Goal: Task Accomplishment & Management: Use online tool/utility

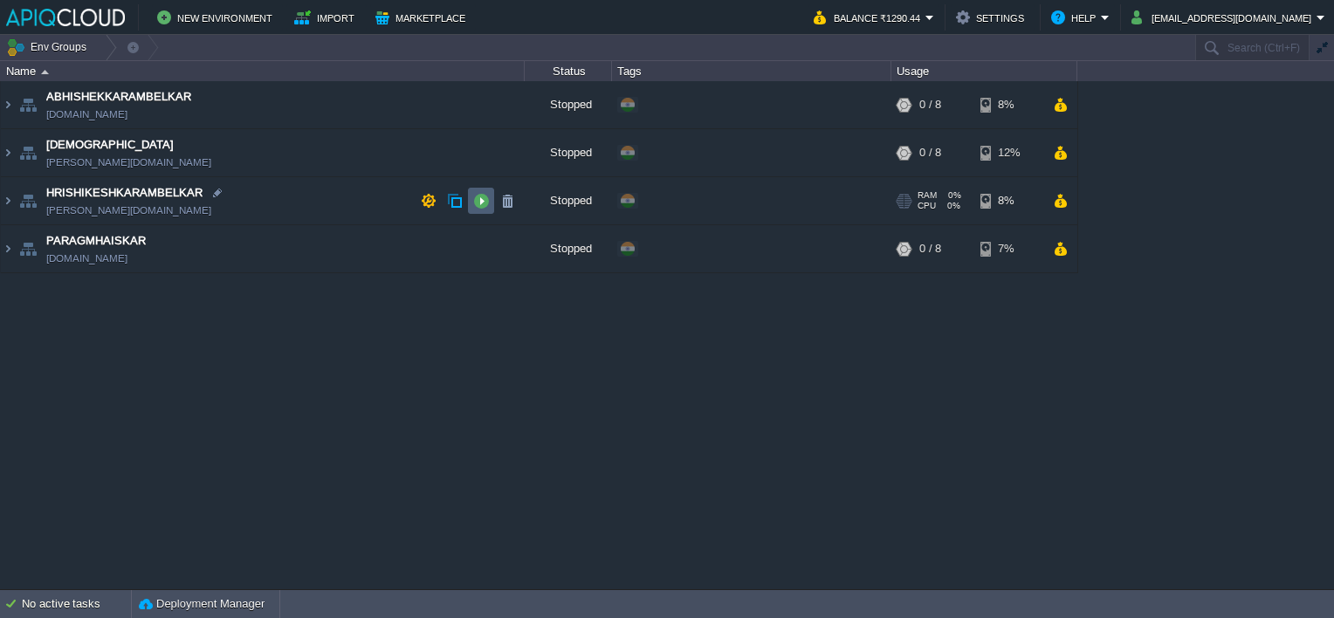
click at [482, 196] on button "button" at bounding box center [481, 201] width 16 height 16
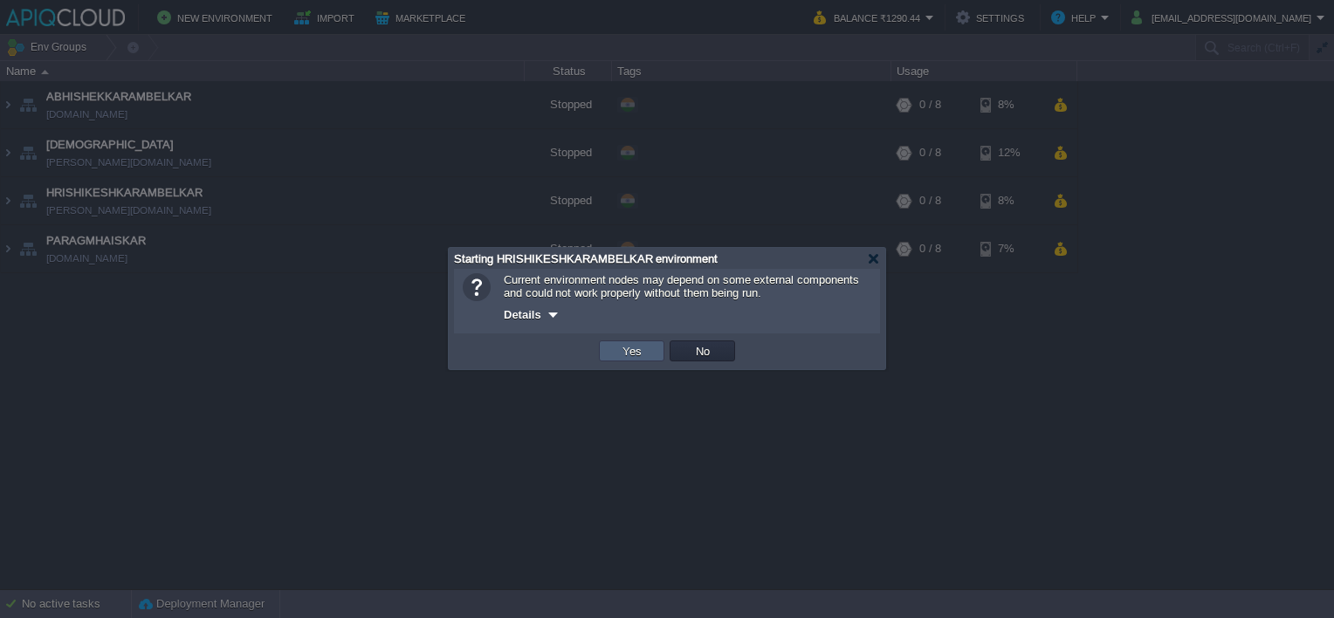
click at [634, 353] on button "Yes" at bounding box center [632, 351] width 30 height 16
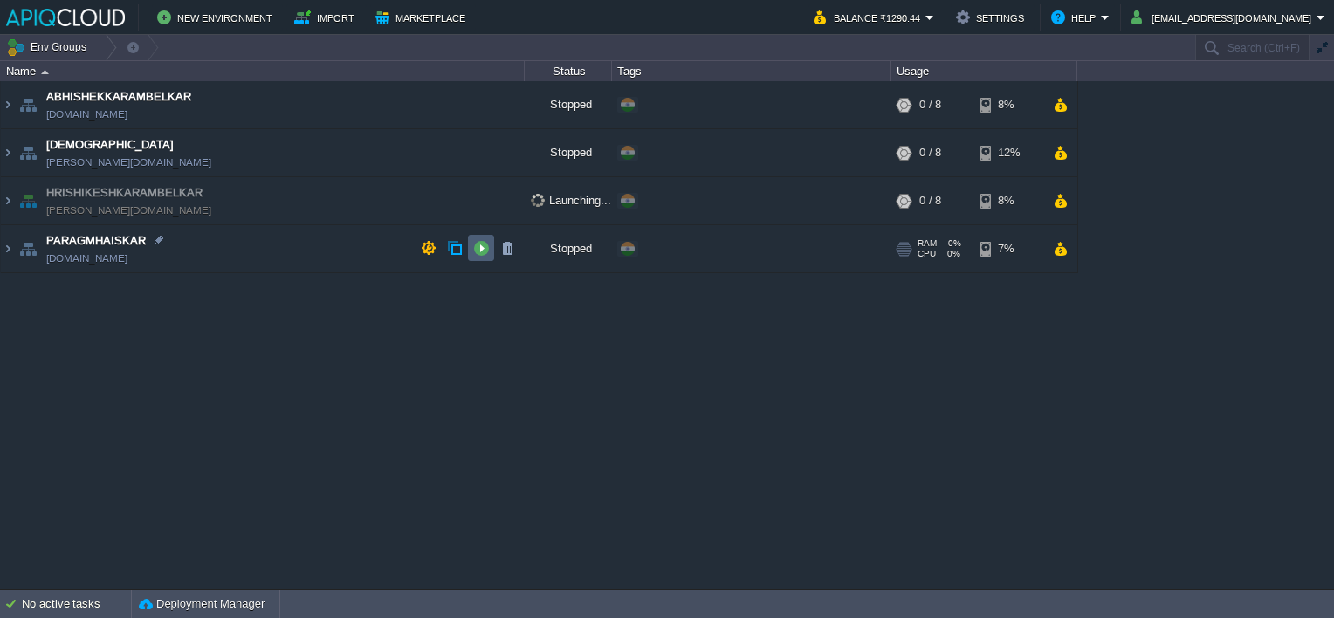
click at [481, 251] on button "button" at bounding box center [481, 248] width 16 height 16
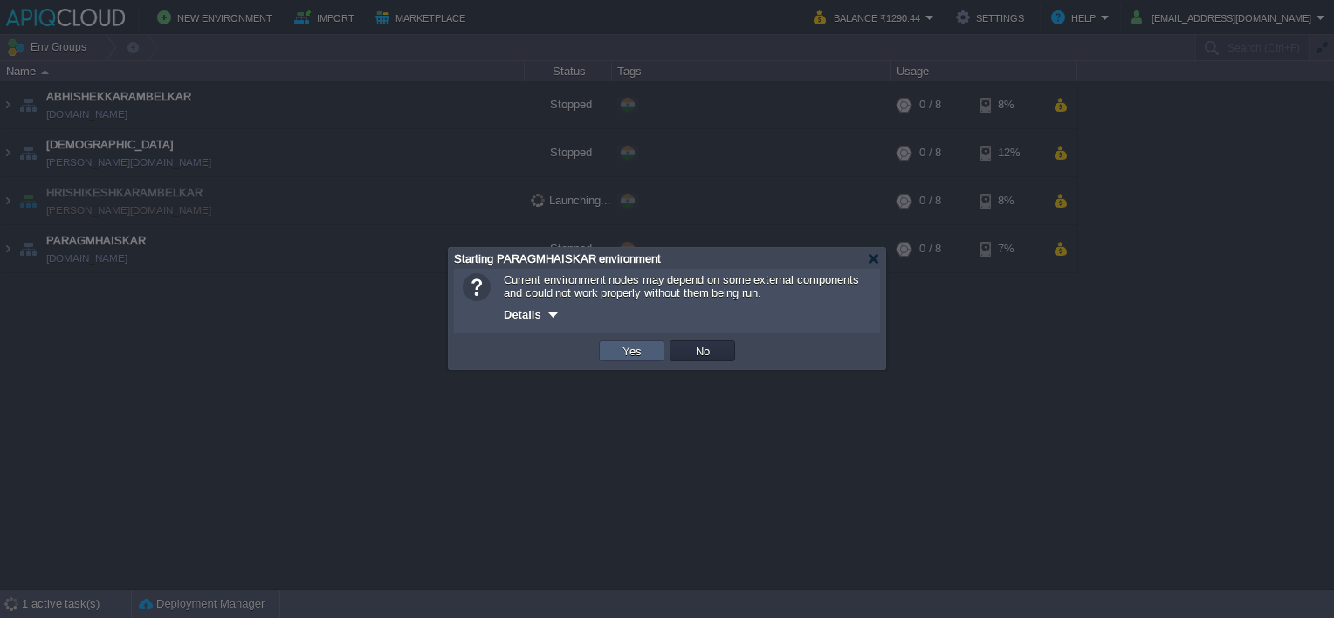
click at [608, 351] on td "Yes" at bounding box center [631, 350] width 65 height 21
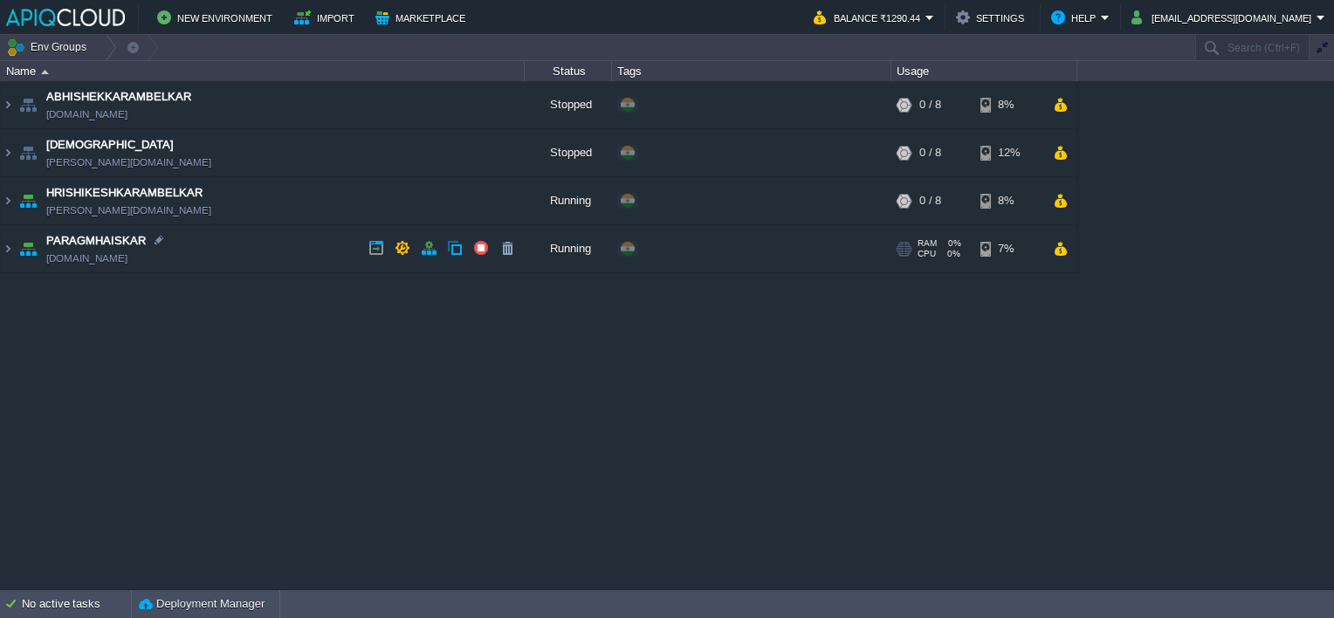
click at [333, 248] on td "PARAGMHAISKAR [DOMAIN_NAME]" at bounding box center [263, 249] width 524 height 48
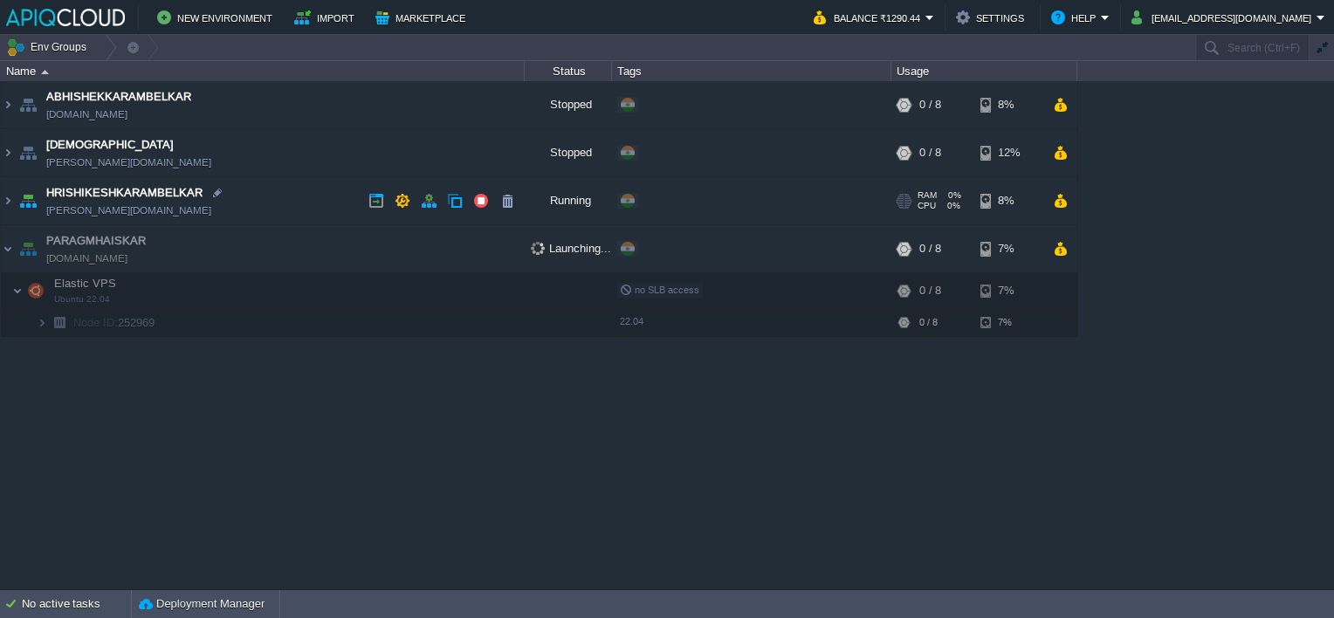
click at [332, 198] on td "HRISHIKESHKARAMBELKAR [PERSON_NAME][DOMAIN_NAME]" at bounding box center [263, 201] width 524 height 48
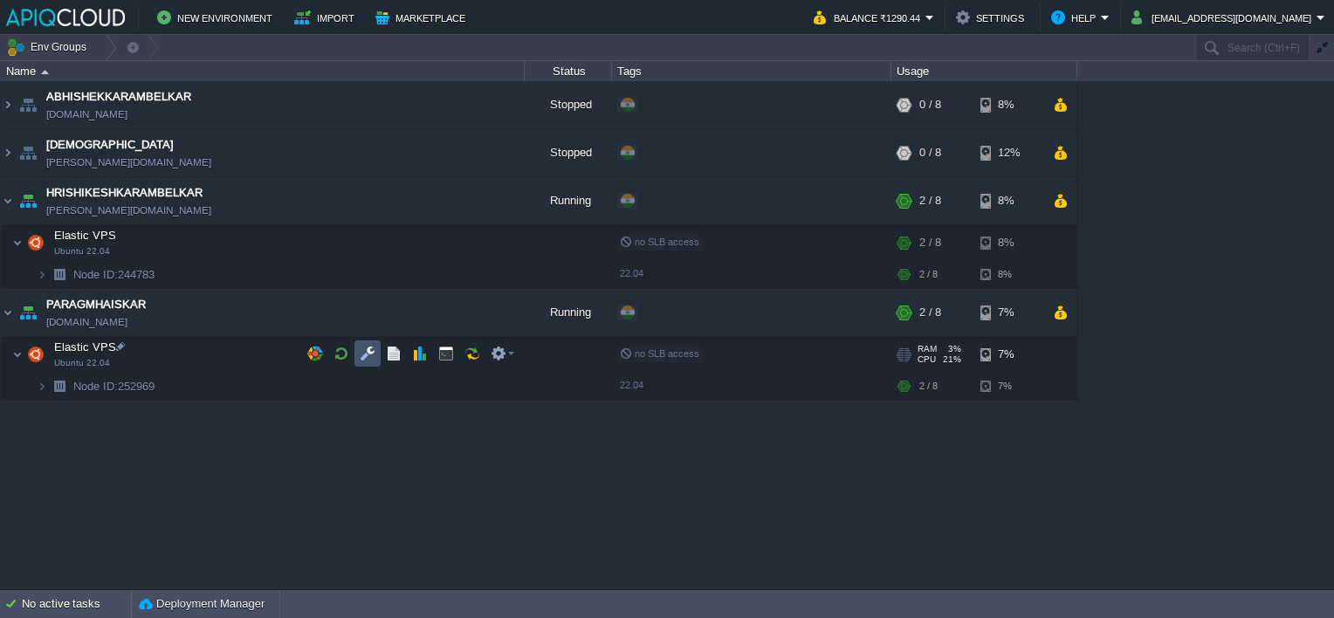
click at [369, 354] on button "button" at bounding box center [368, 354] width 16 height 16
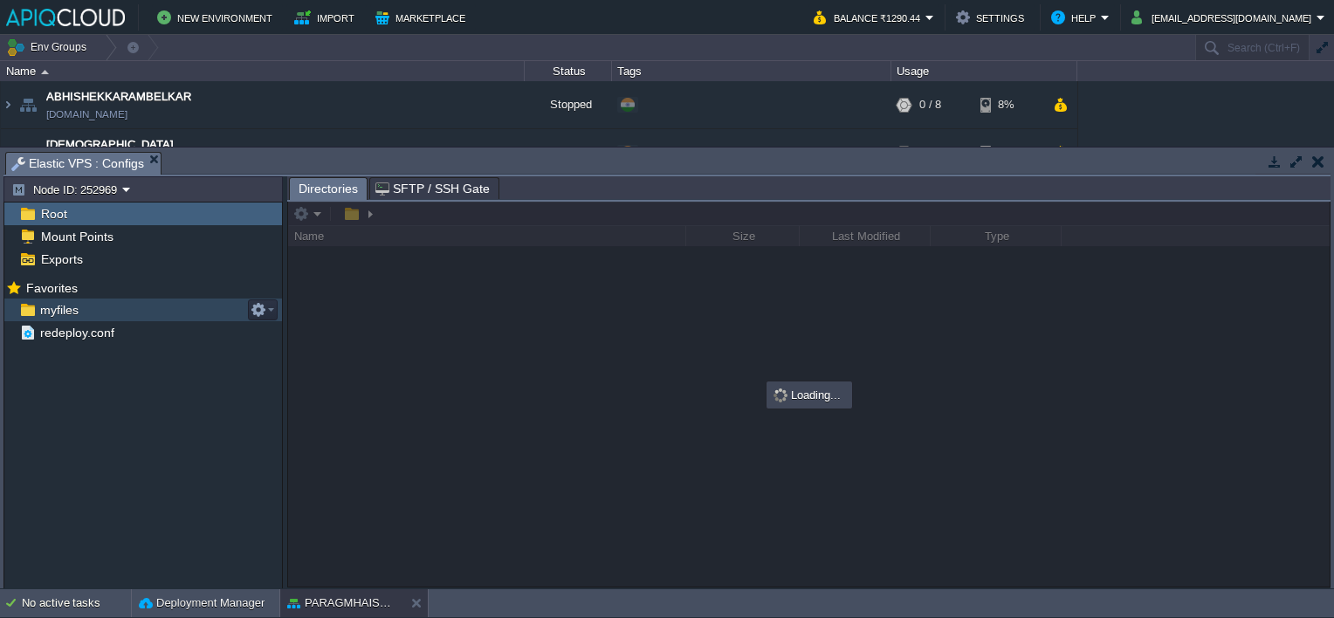
click at [51, 314] on span "myfiles" at bounding box center [59, 310] width 45 height 16
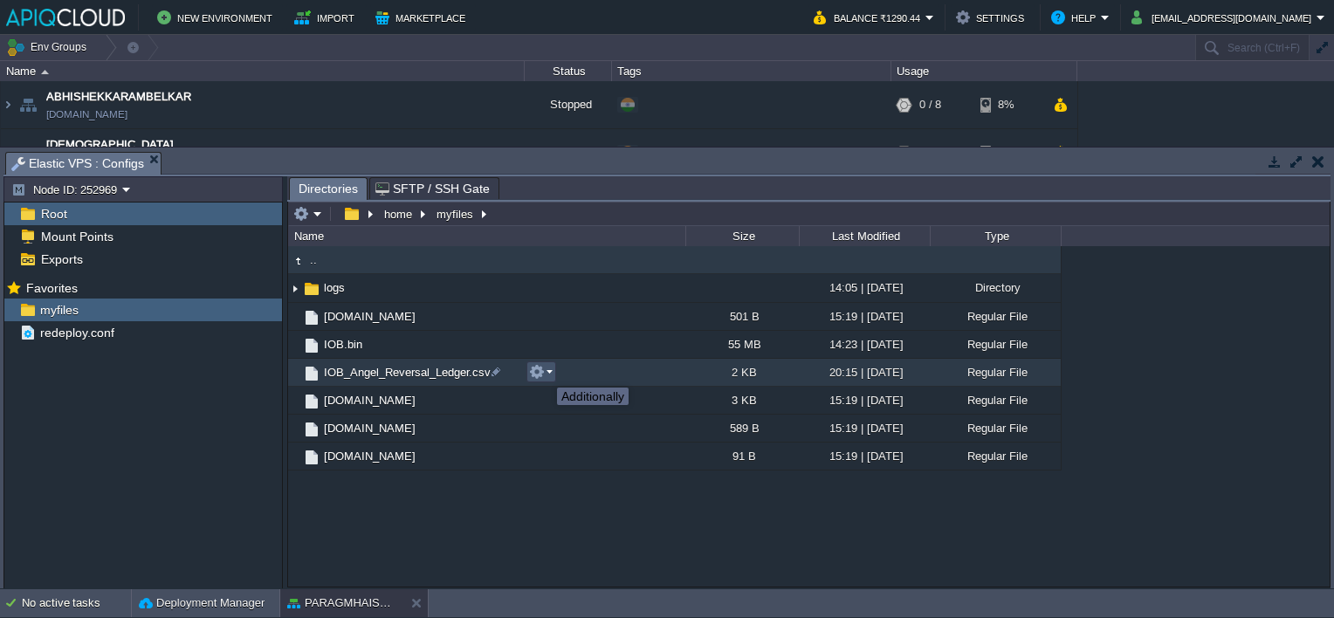
click at [544, 372] on button "button" at bounding box center [537, 372] width 16 height 16
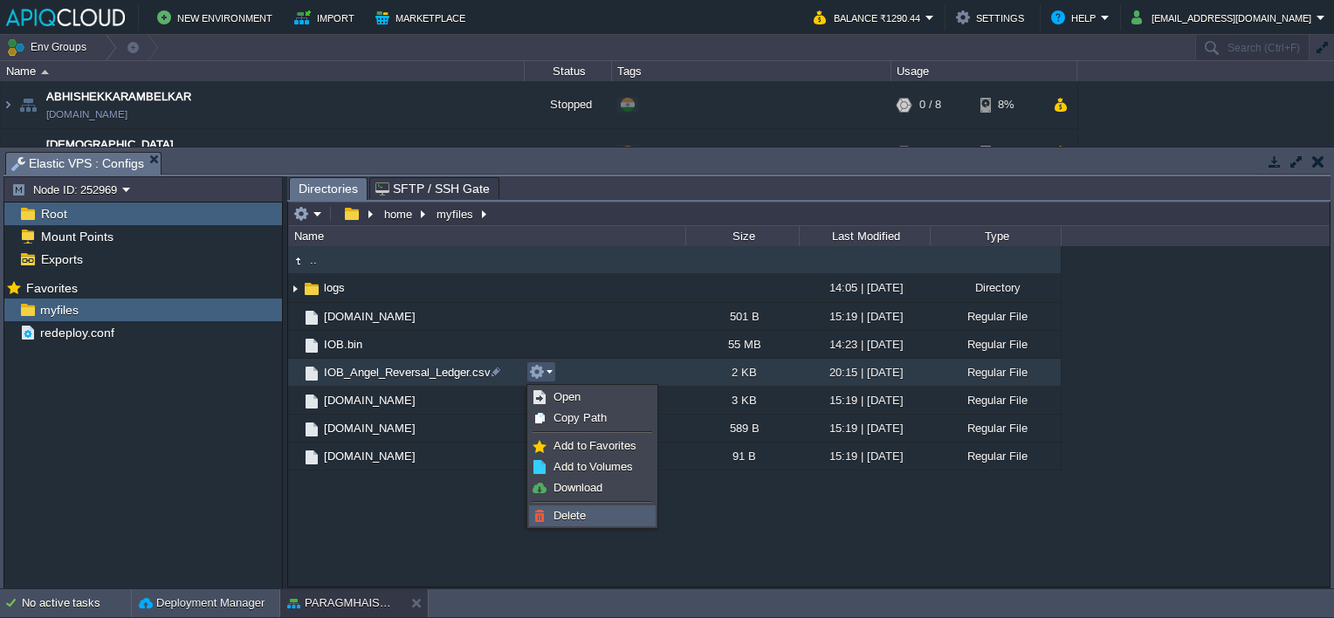
click at [580, 513] on span "Delete" at bounding box center [569, 515] width 32 height 13
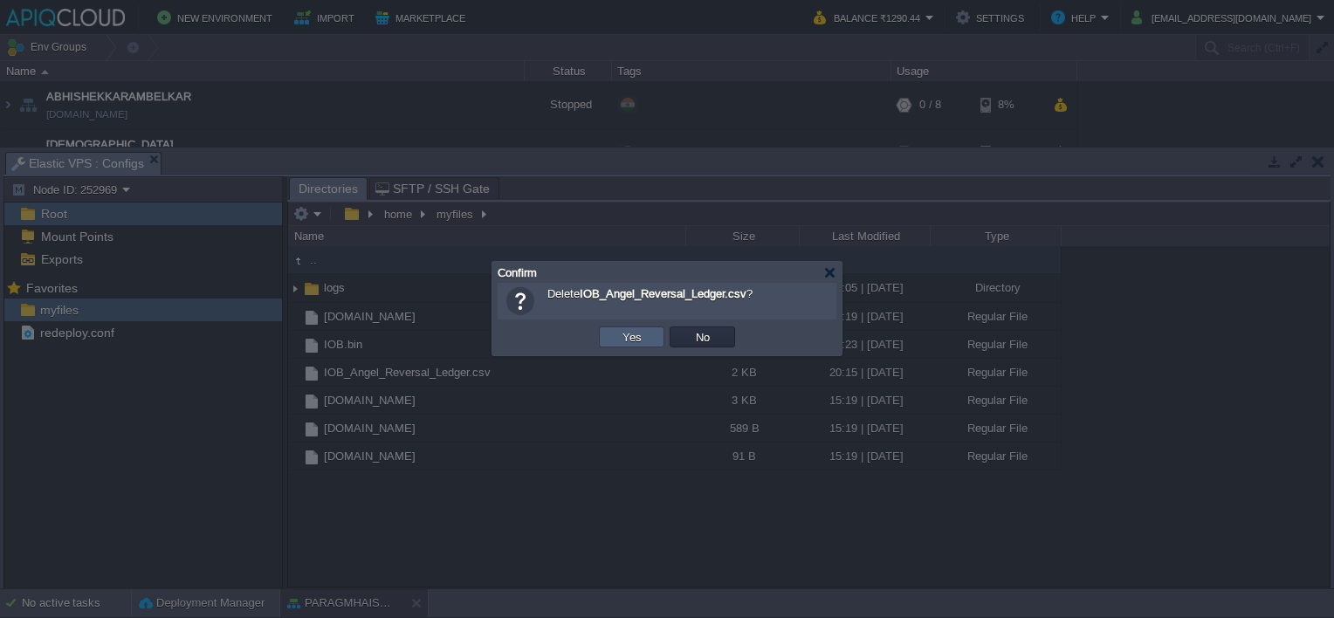
click at [628, 340] on button "Yes" at bounding box center [632, 337] width 30 height 16
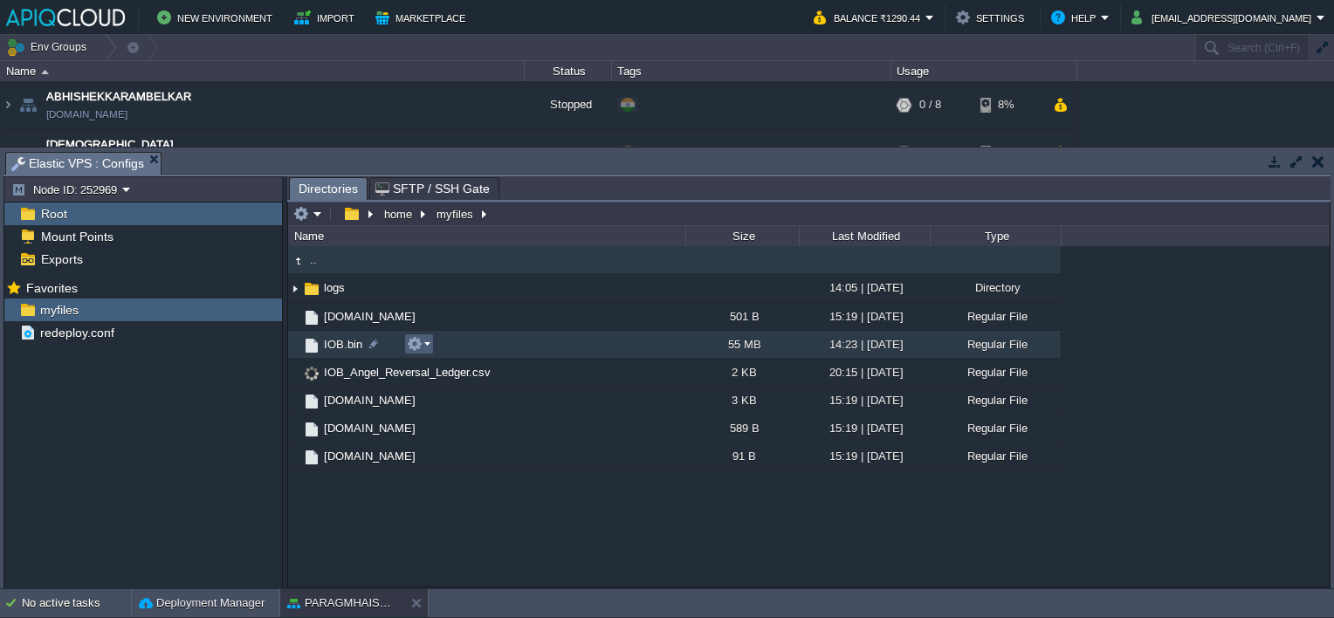
click at [405, 346] on td at bounding box center [419, 343] width 30 height 21
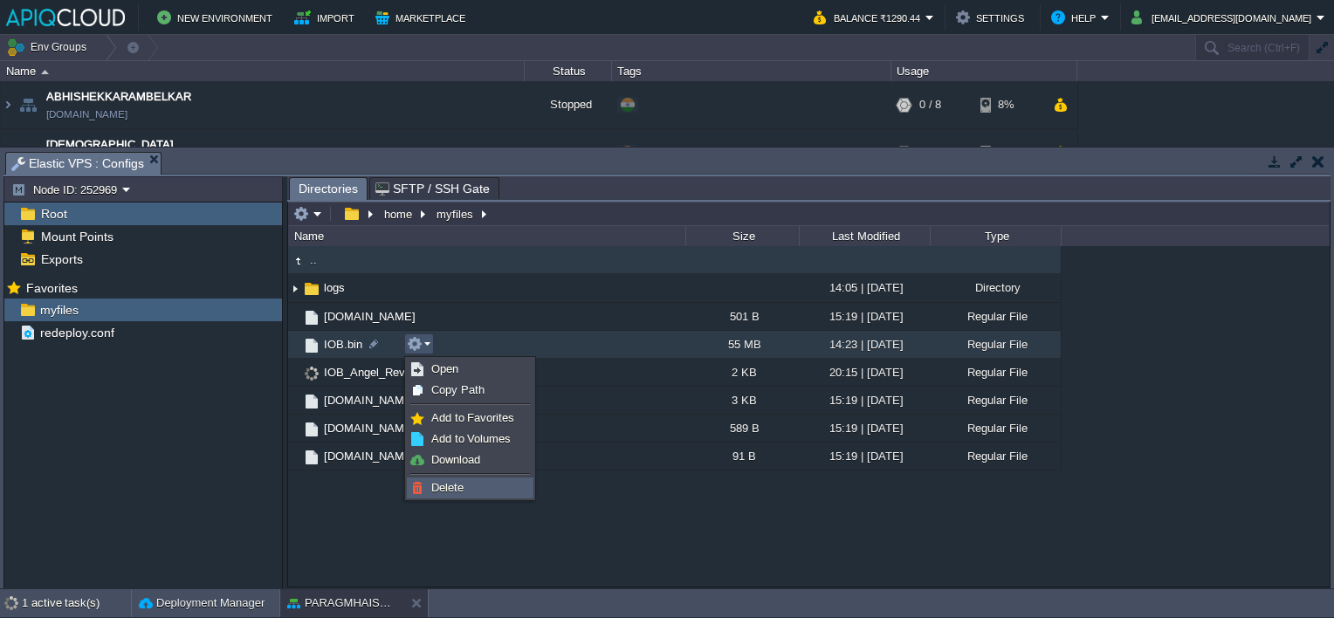
click at [454, 482] on span "Delete" at bounding box center [447, 487] width 32 height 13
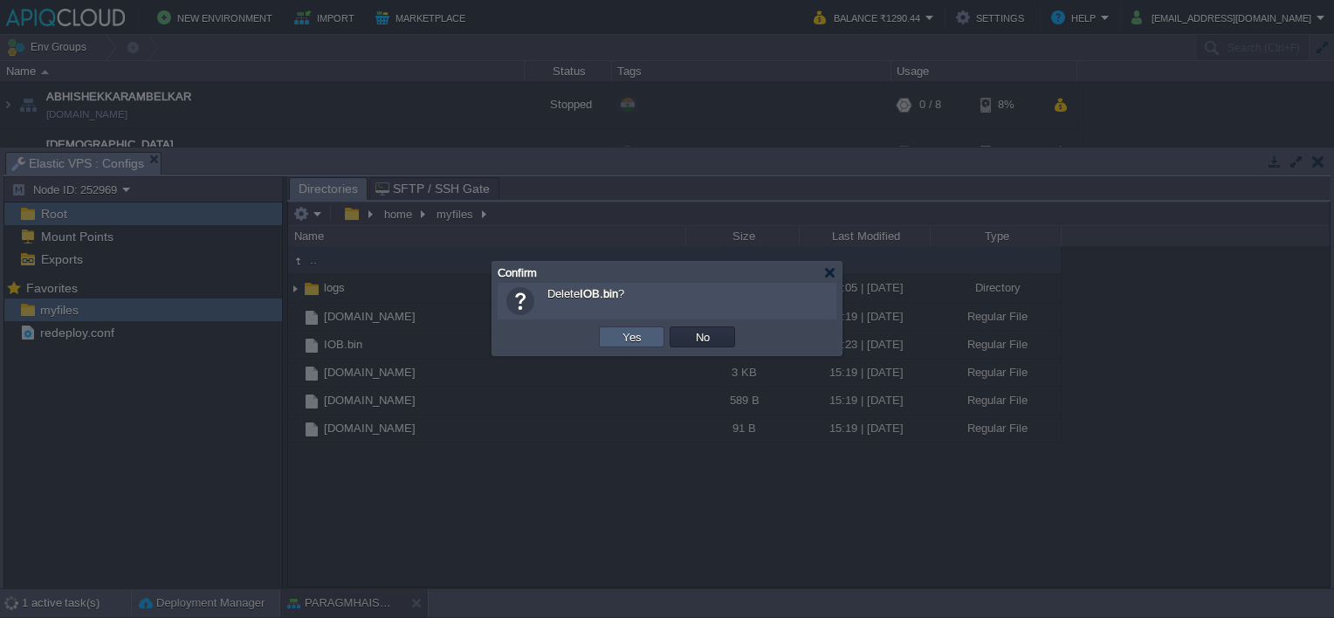
click at [614, 339] on td "Yes" at bounding box center [631, 336] width 65 height 21
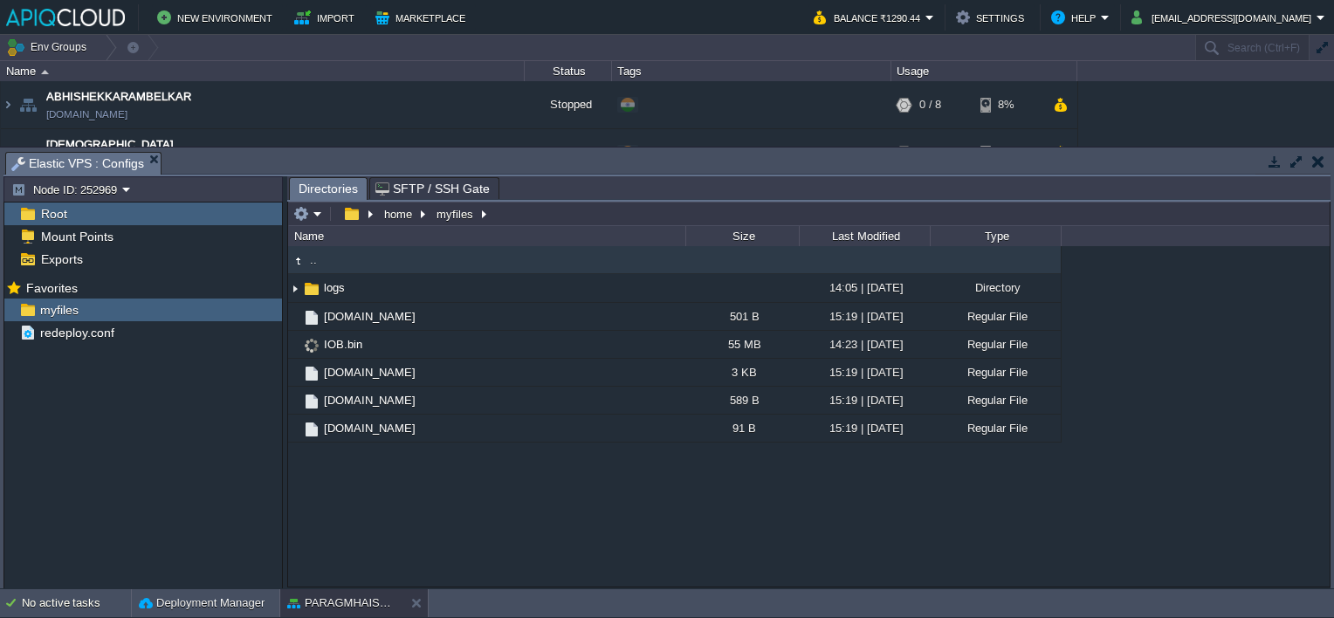
click at [1314, 157] on button "button" at bounding box center [1318, 162] width 12 height 16
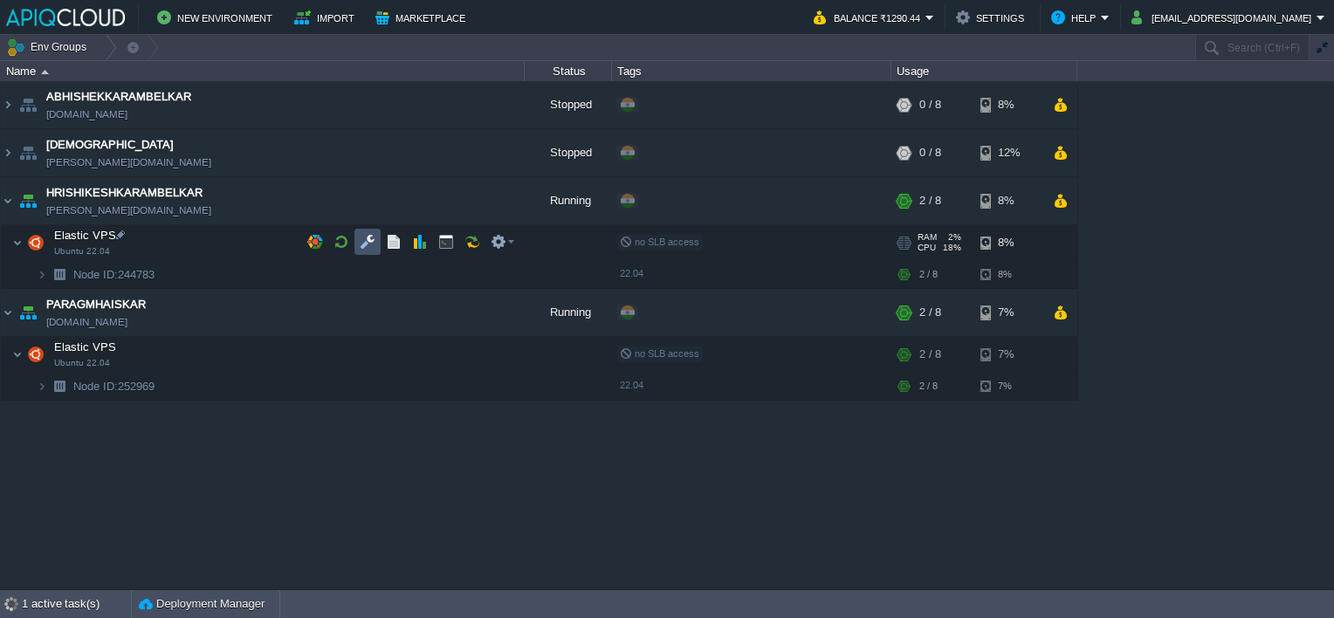
click at [361, 239] on button "button" at bounding box center [368, 242] width 16 height 16
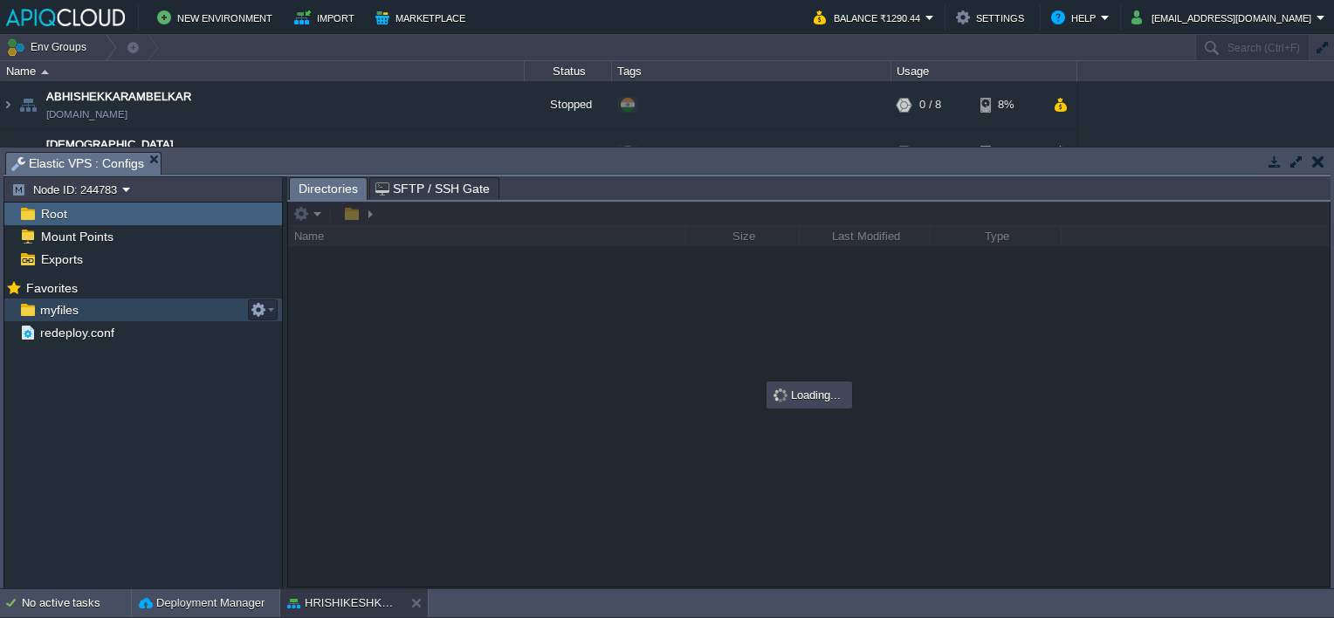
click at [45, 303] on span "myfiles" at bounding box center [59, 310] width 45 height 16
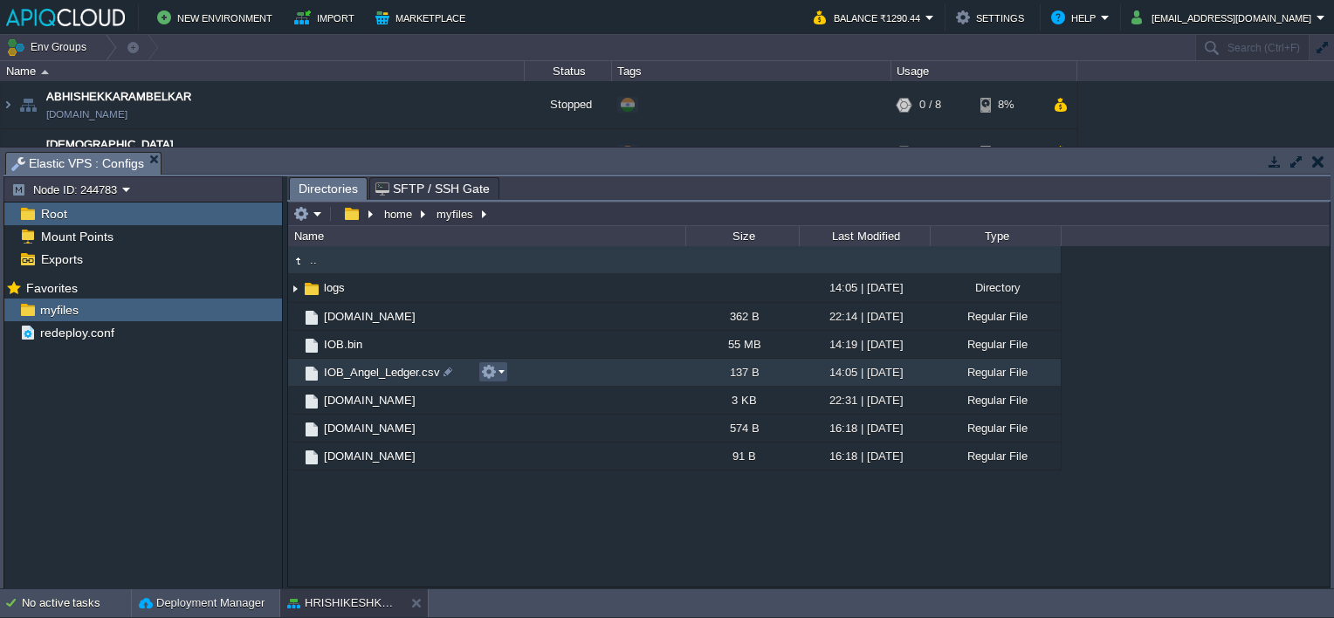
click at [491, 367] on button "button" at bounding box center [489, 372] width 16 height 16
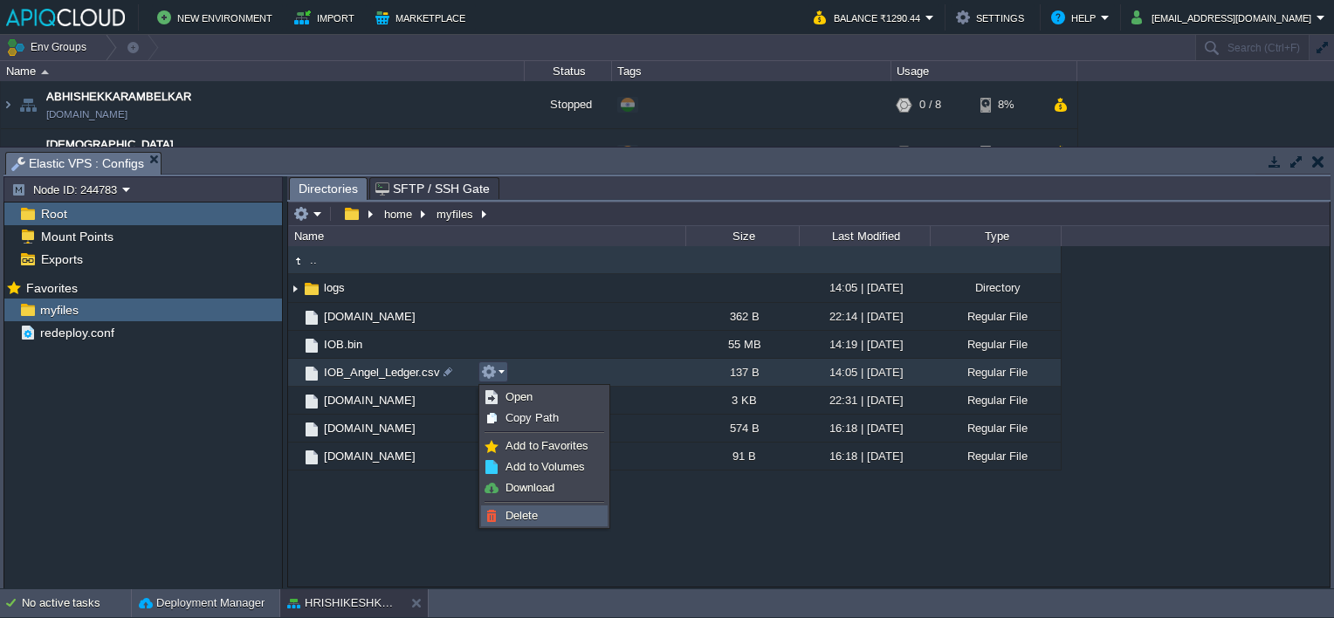
click at [525, 512] on span "Delete" at bounding box center [521, 515] width 32 height 13
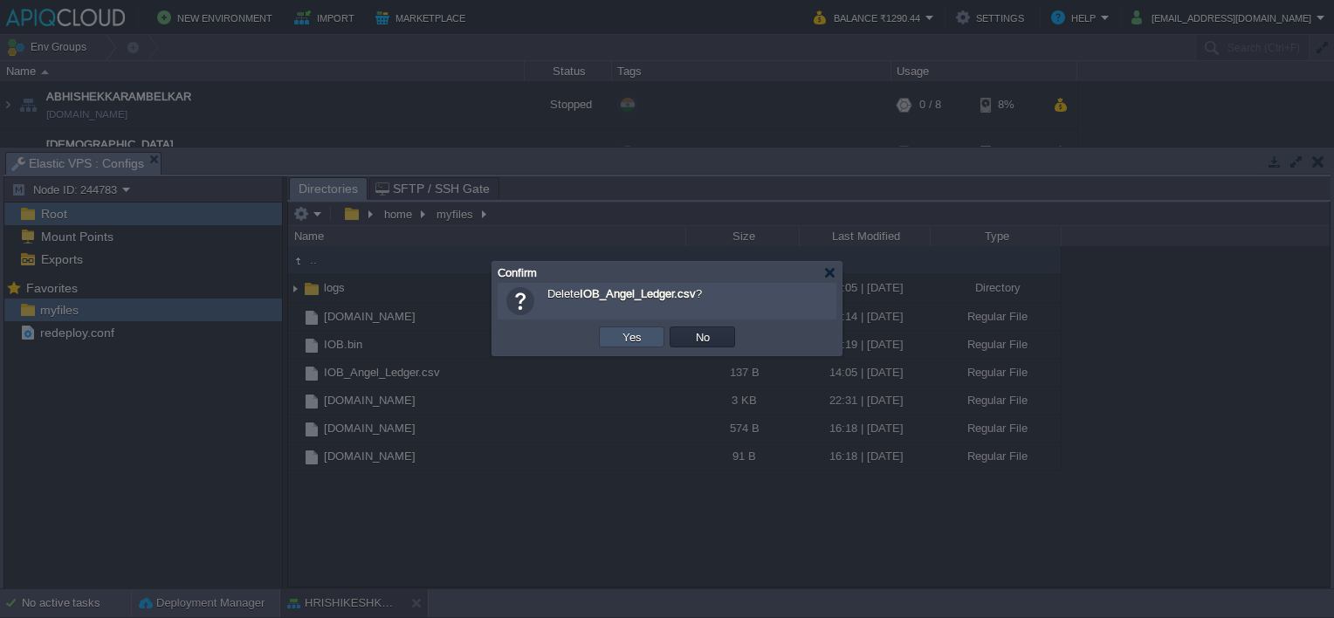
click at [642, 335] on button "Yes" at bounding box center [632, 337] width 30 height 16
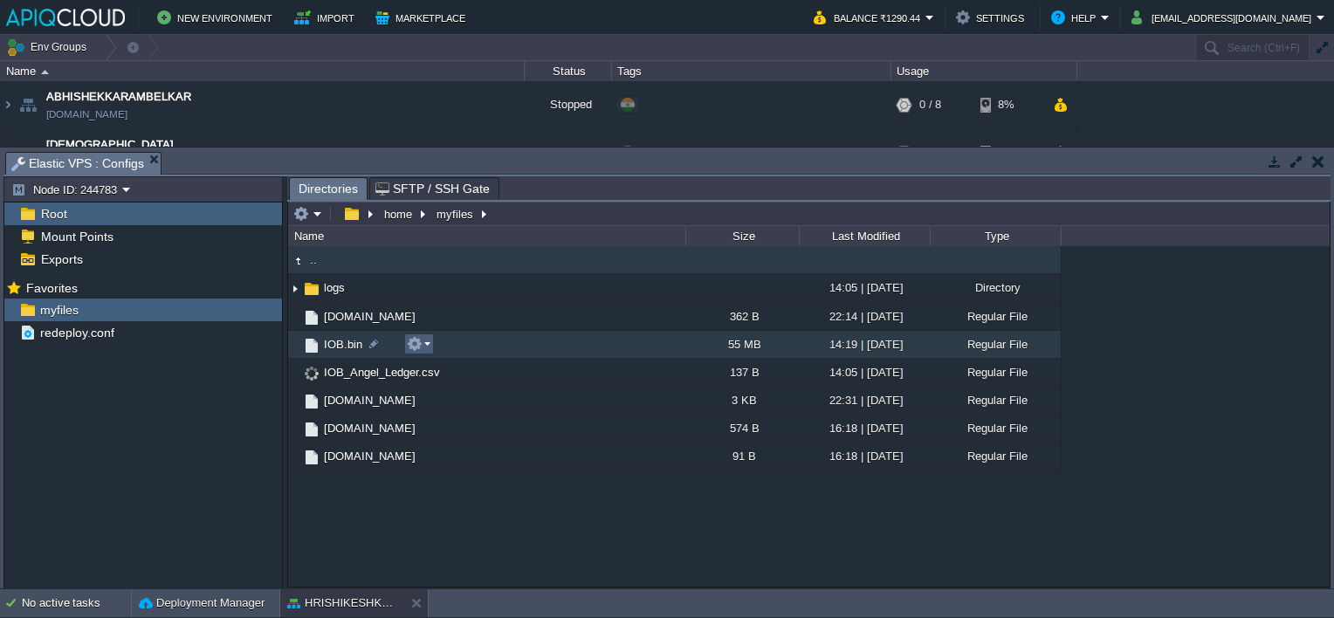
click at [422, 345] on button "button" at bounding box center [415, 344] width 16 height 16
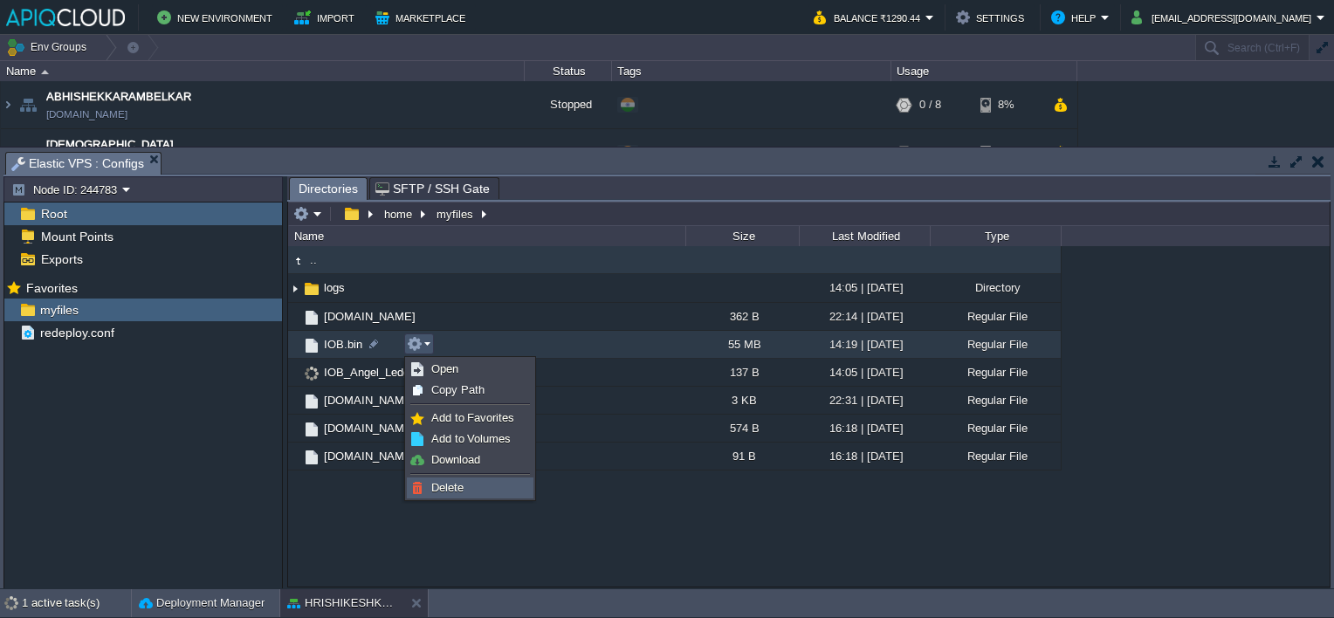
click at [450, 484] on span "Delete" at bounding box center [447, 487] width 32 height 13
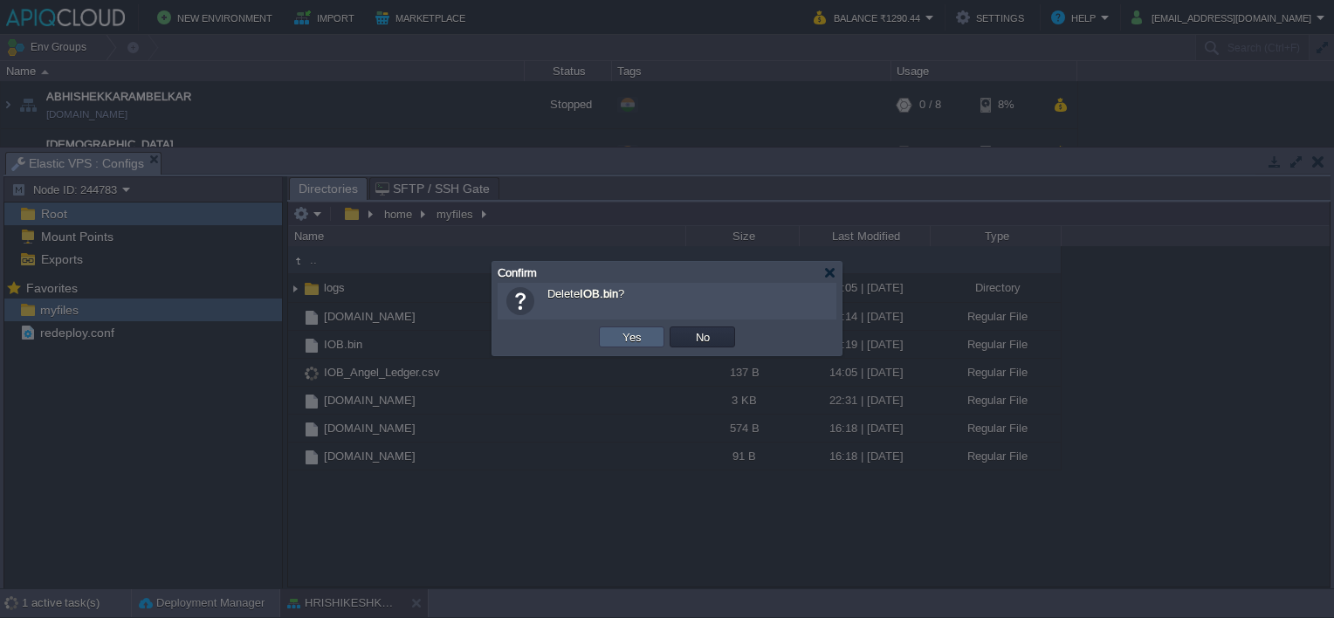
click at [639, 335] on button "Yes" at bounding box center [632, 337] width 30 height 16
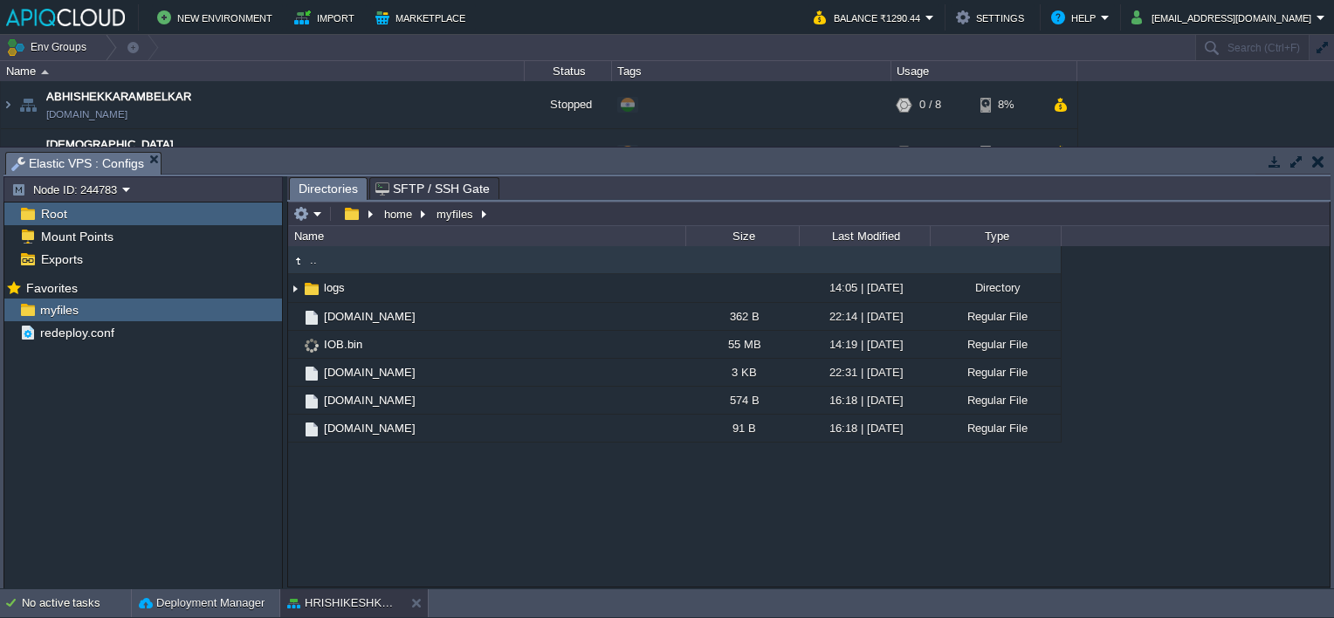
click at [1320, 157] on button "button" at bounding box center [1318, 162] width 12 height 16
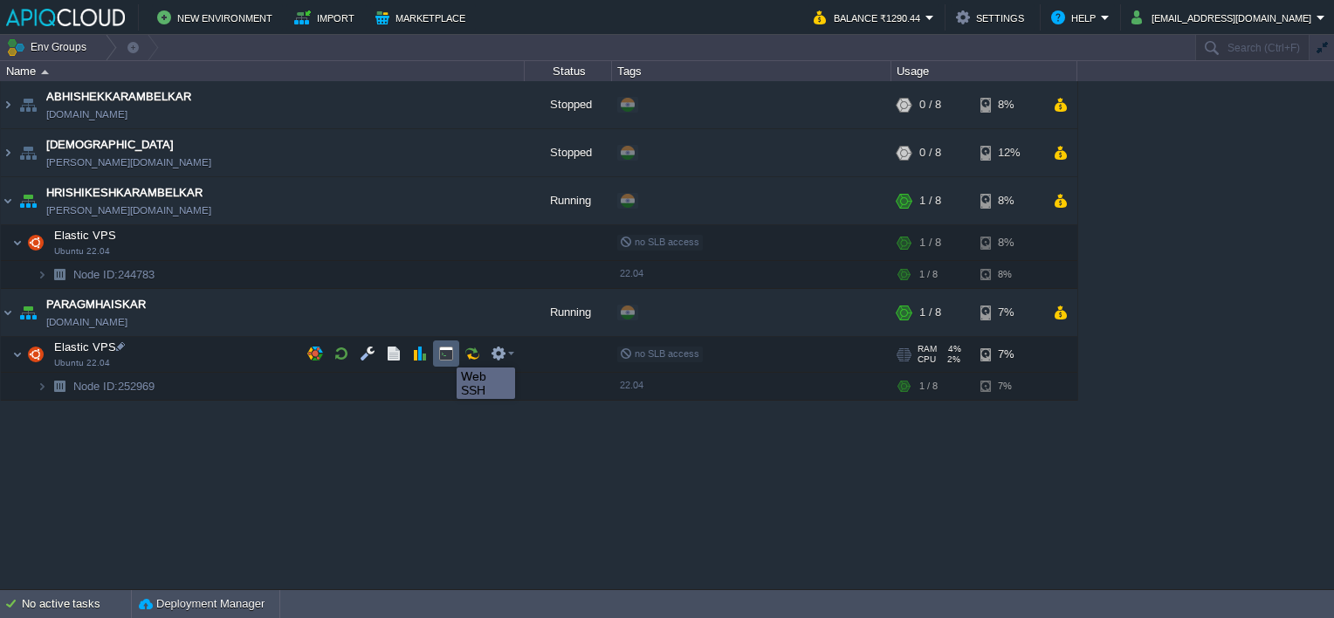
click at [443, 352] on button "button" at bounding box center [446, 354] width 16 height 16
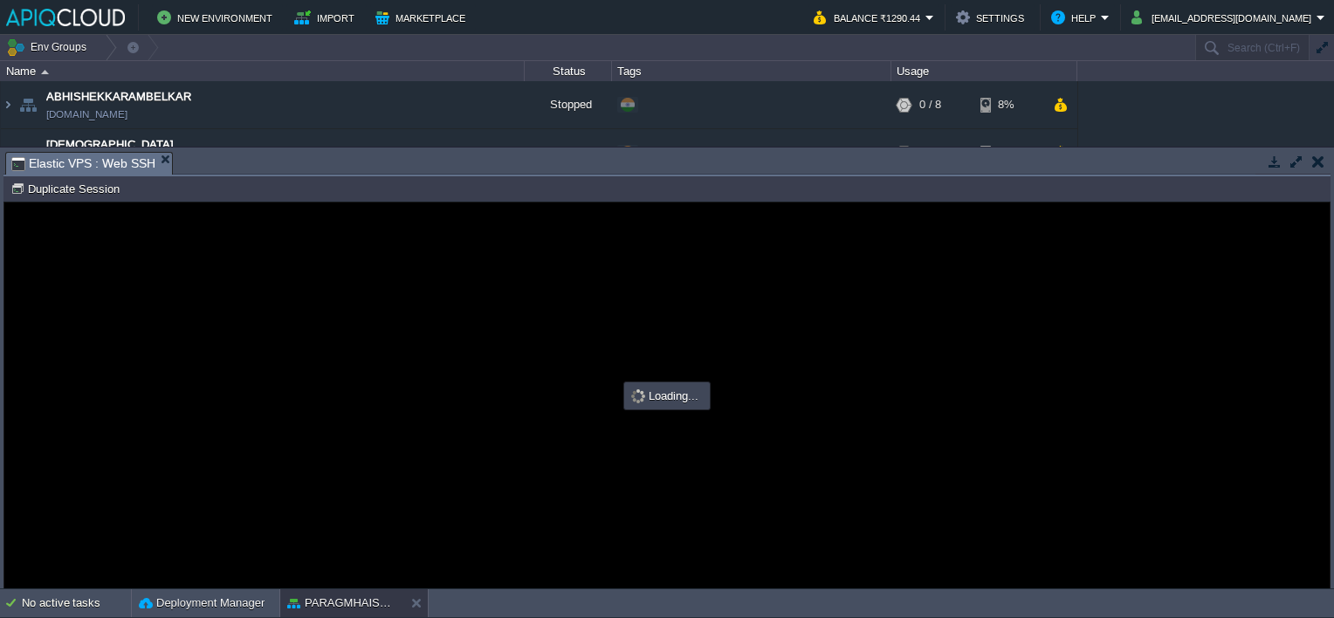
type input "#000000"
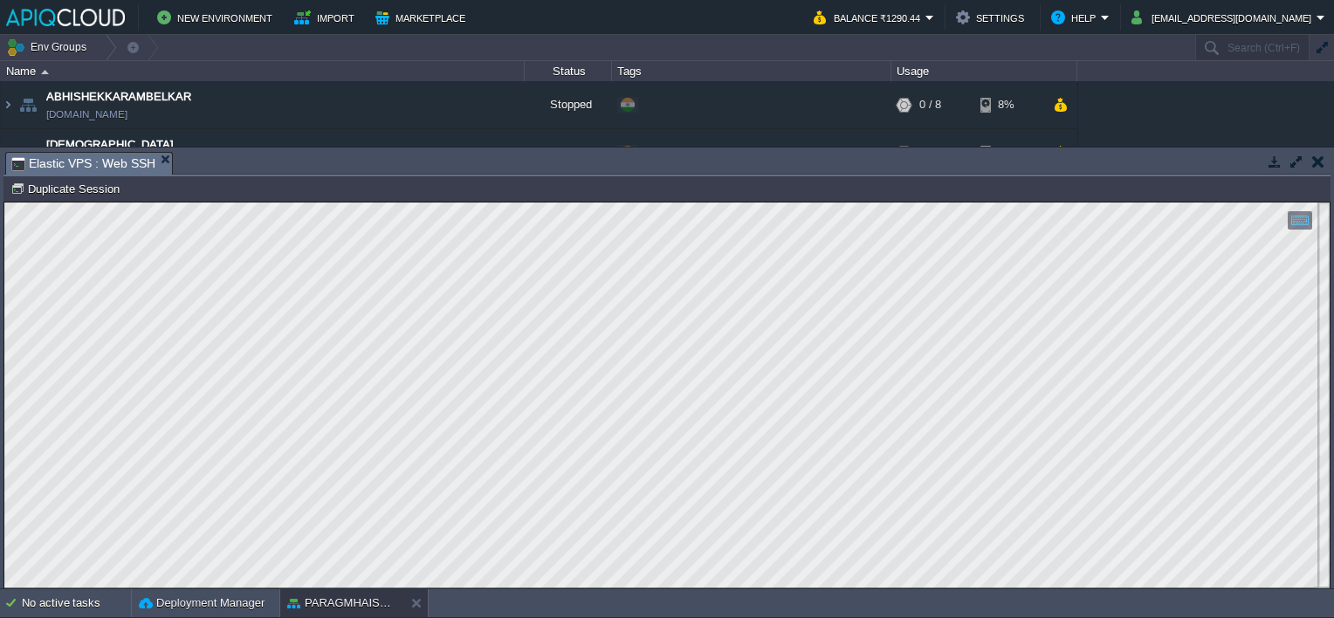
click at [1319, 161] on button "button" at bounding box center [1318, 162] width 12 height 16
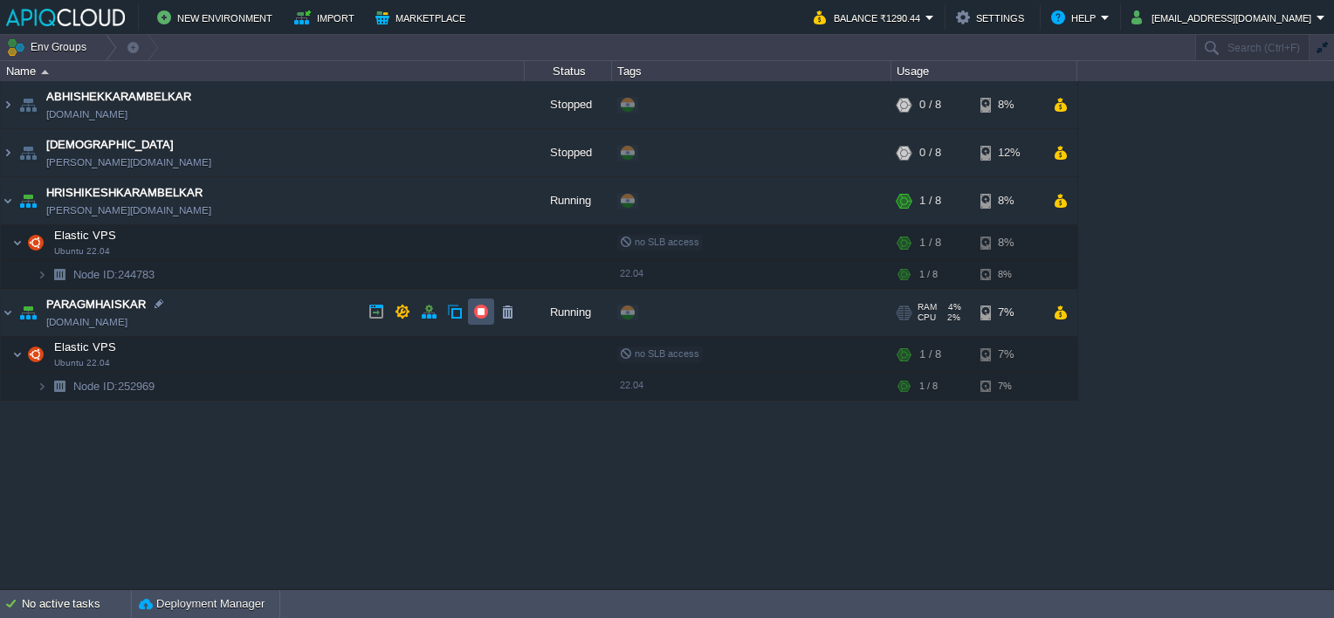
click at [484, 311] on button "button" at bounding box center [481, 312] width 16 height 16
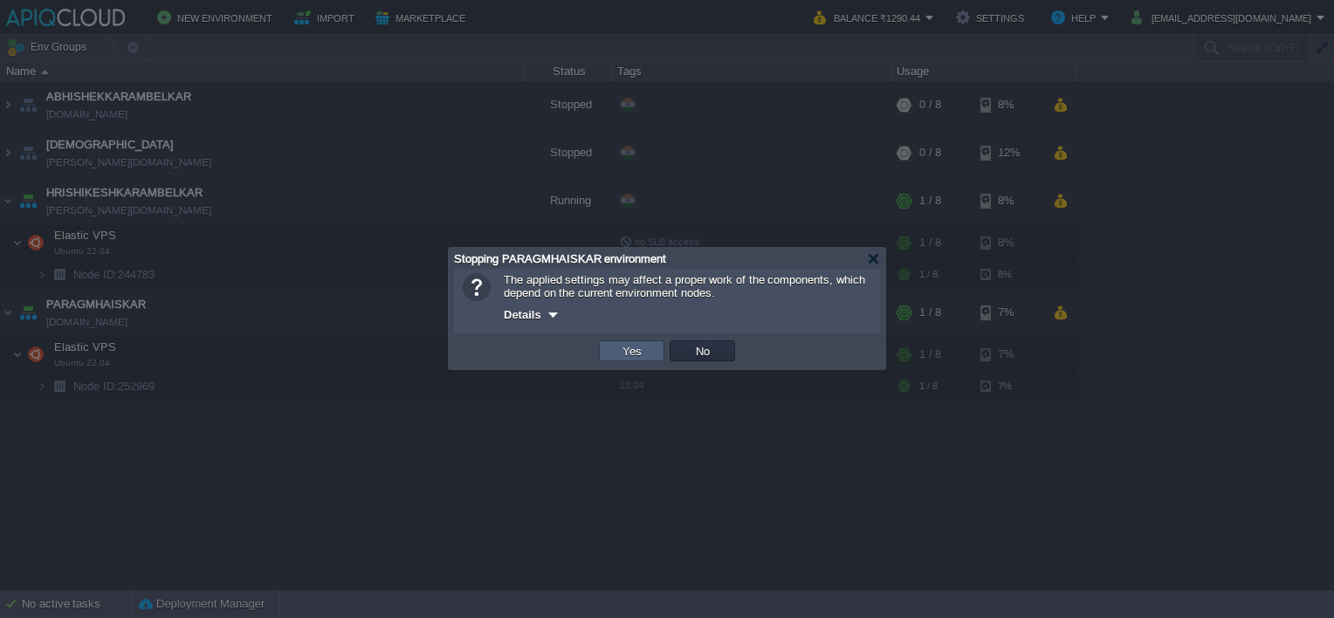
click at [644, 353] on button "Yes" at bounding box center [632, 351] width 30 height 16
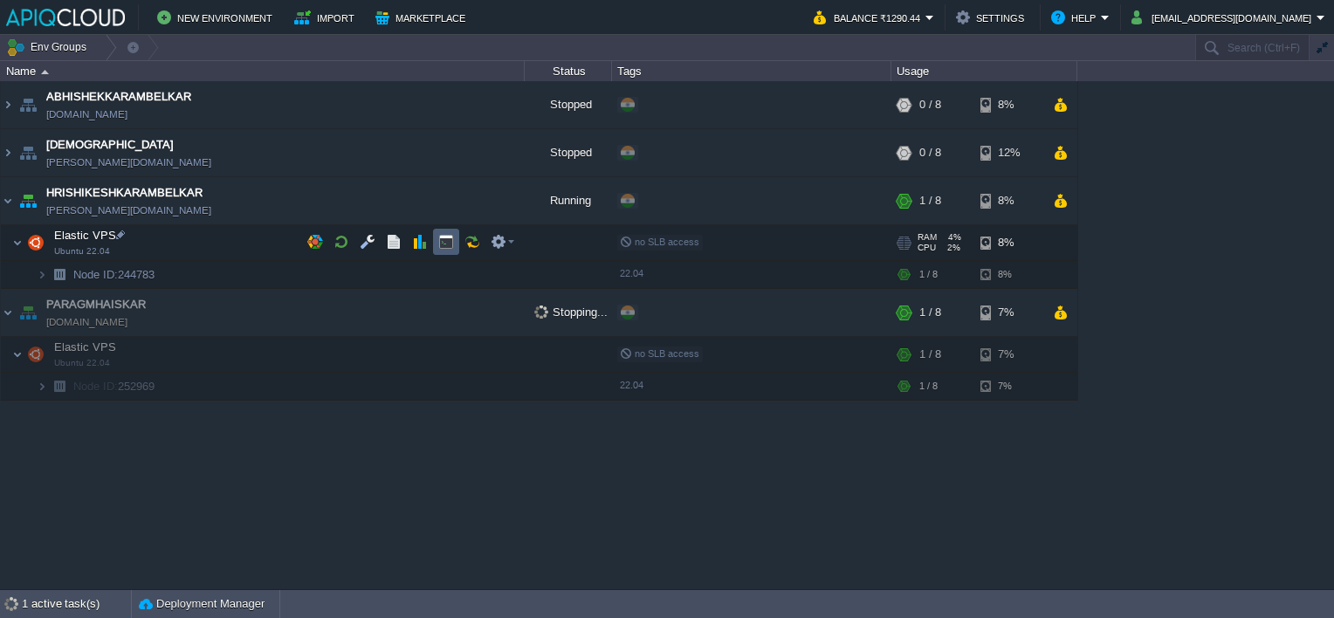
click at [447, 235] on button "button" at bounding box center [446, 242] width 16 height 16
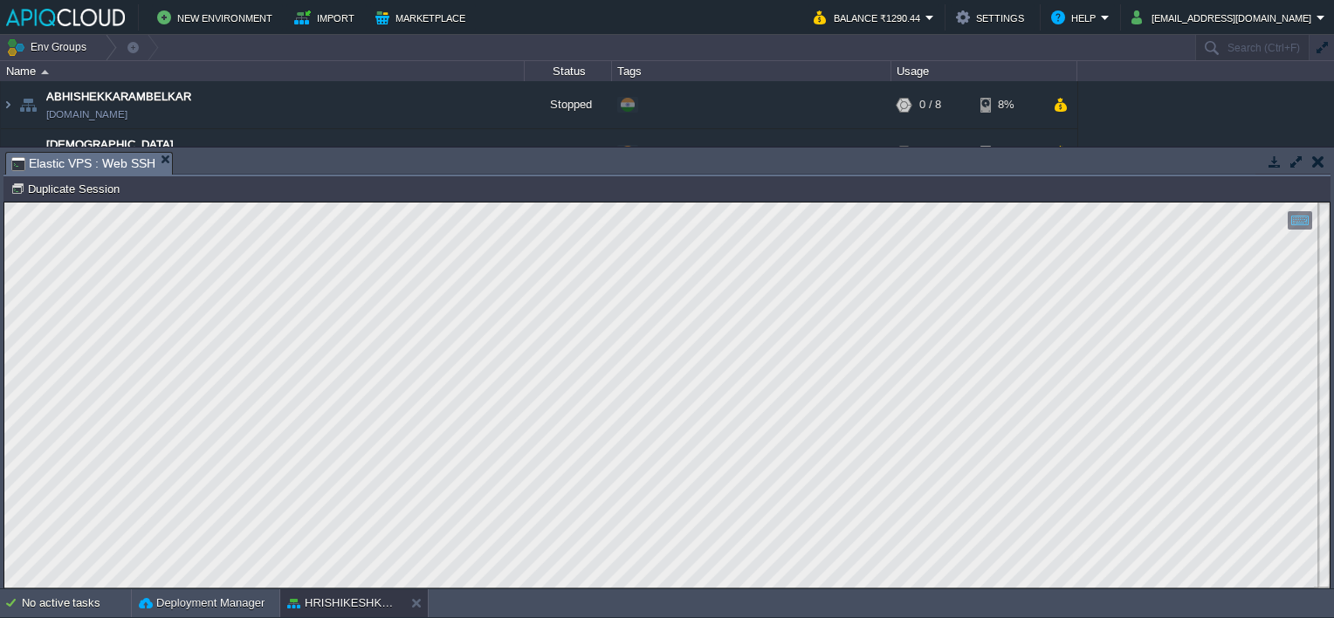
click at [1315, 161] on button "button" at bounding box center [1318, 162] width 12 height 16
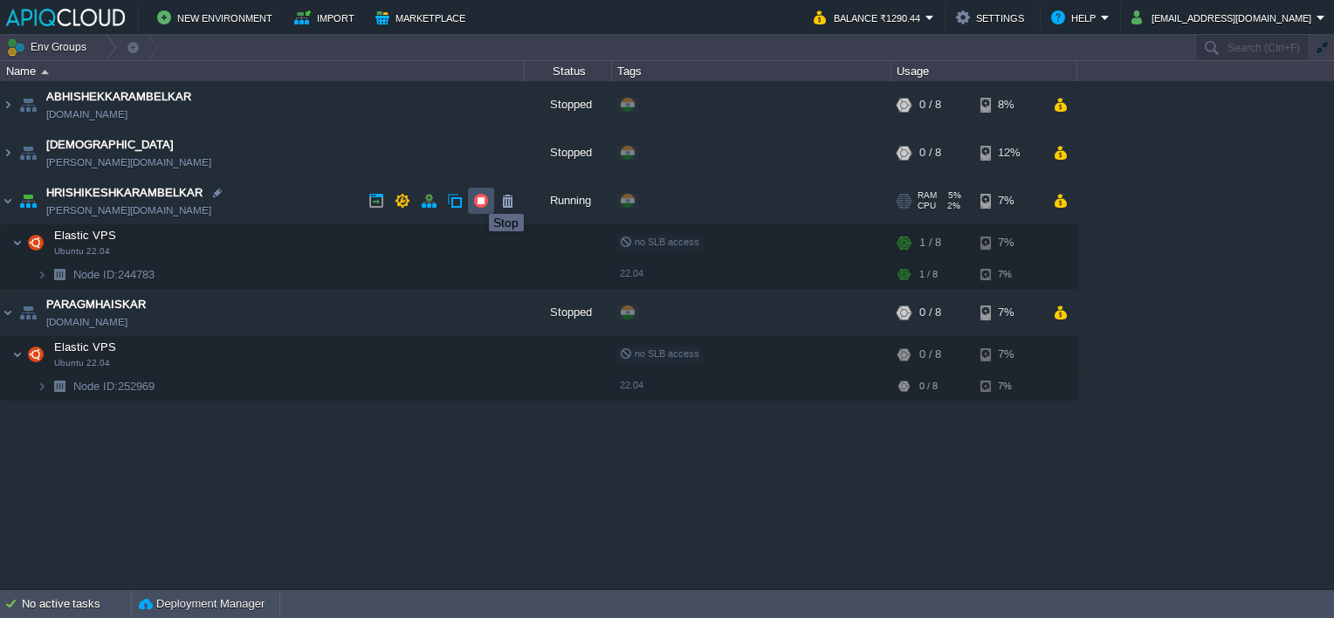
click at [476, 198] on button "button" at bounding box center [481, 201] width 16 height 16
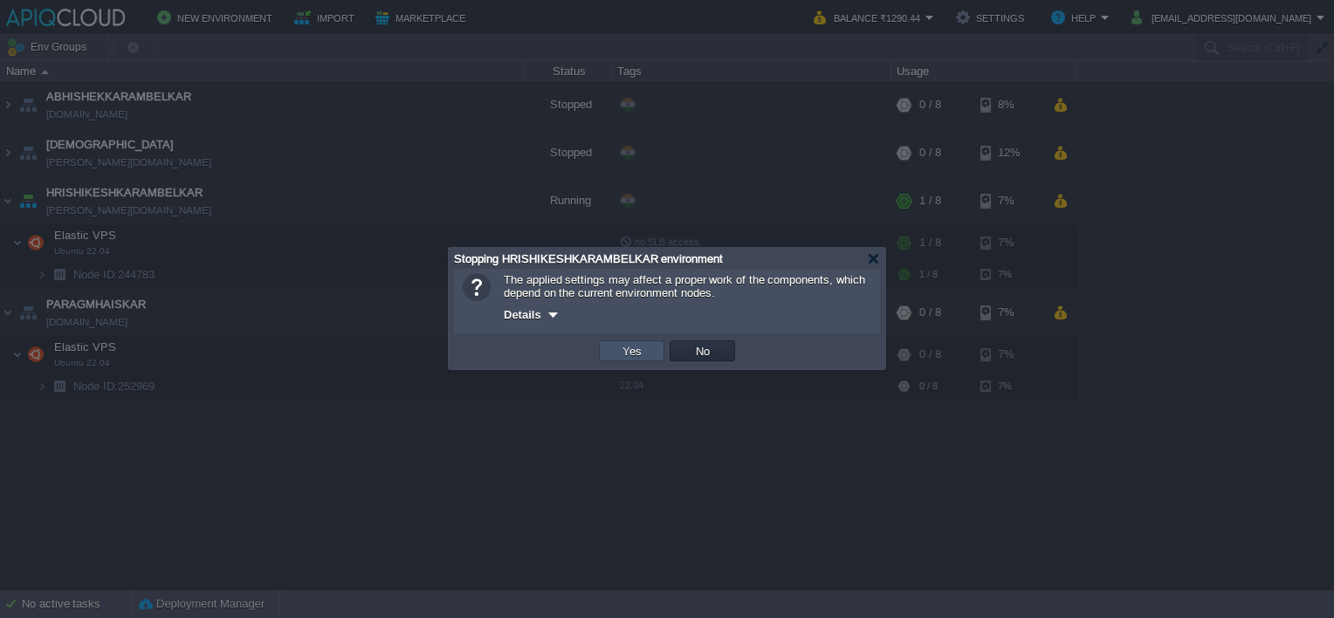
click at [641, 357] on button "Yes" at bounding box center [632, 351] width 30 height 16
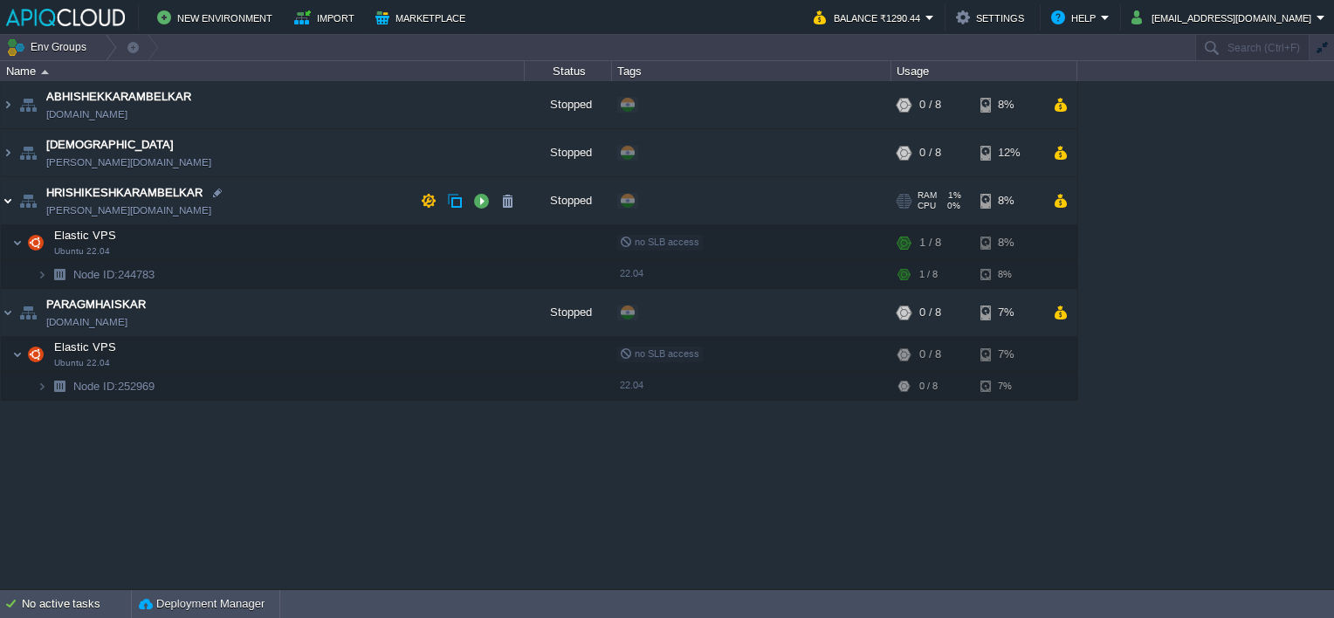
click at [10, 196] on img at bounding box center [8, 200] width 14 height 47
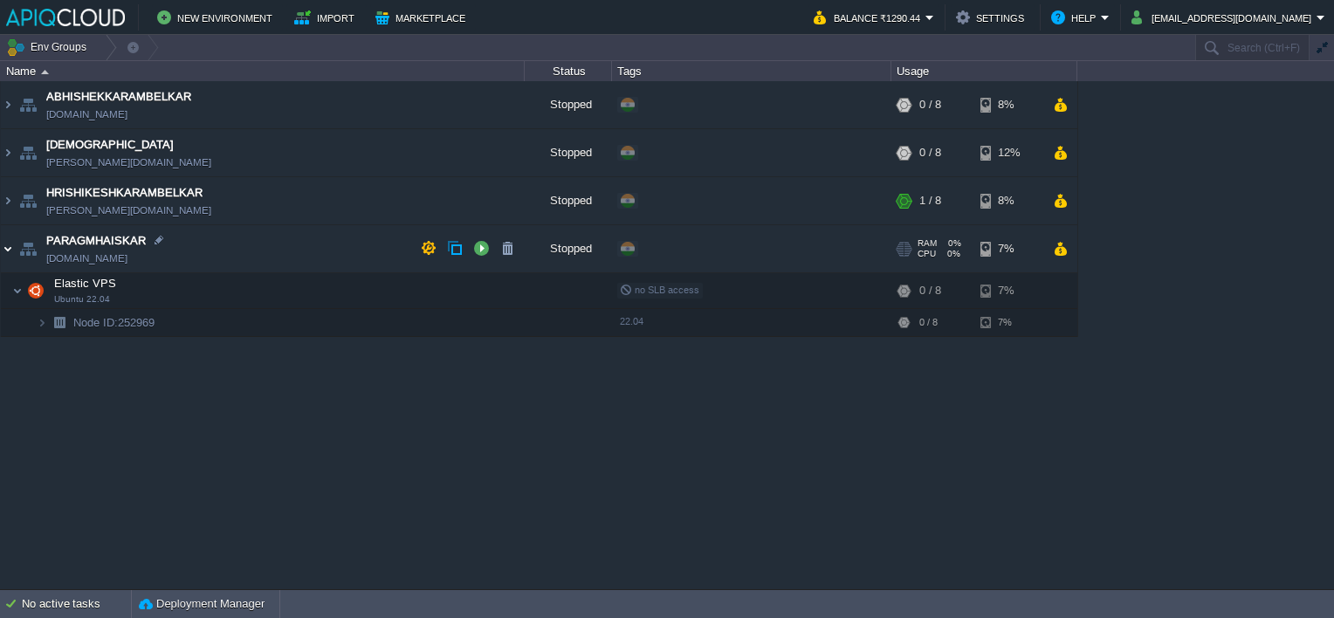
click at [7, 248] on img at bounding box center [8, 248] width 14 height 47
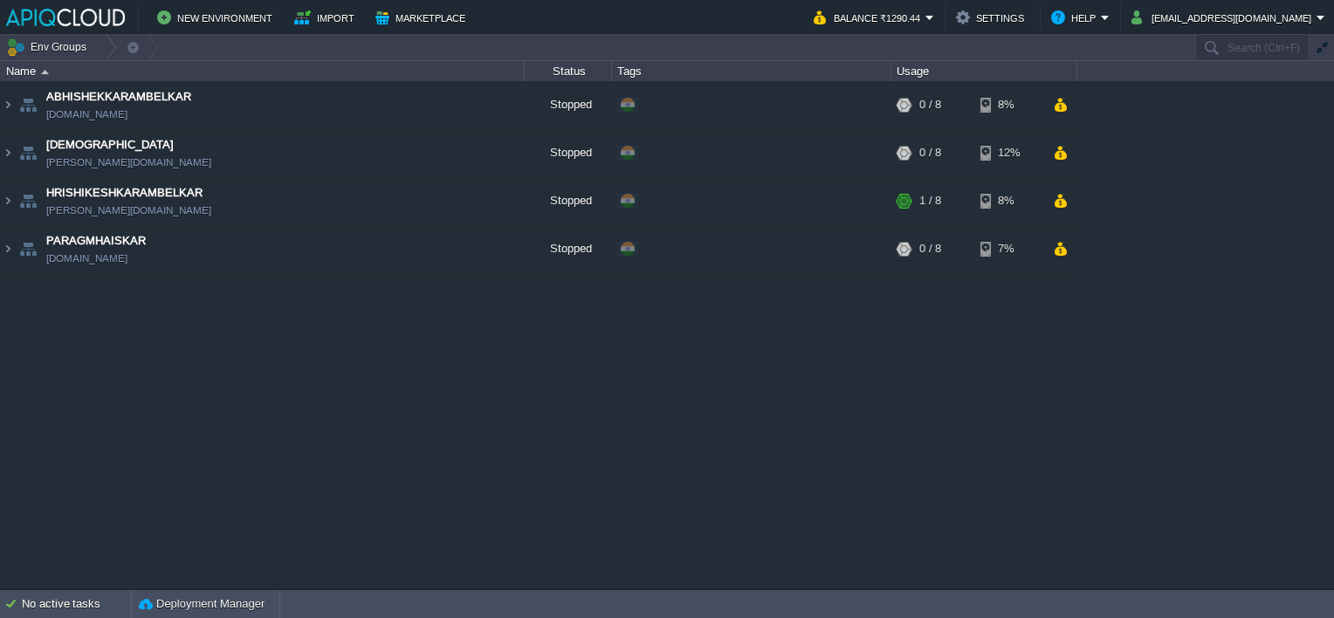
click at [506, 405] on div "ABHISHEKKARAMBELKAR [DOMAIN_NAME] Stopped + Add to Env Group RAM 0% CPU 0% 0 / …" at bounding box center [667, 335] width 1334 height 508
